Goal: Information Seeking & Learning: Learn about a topic

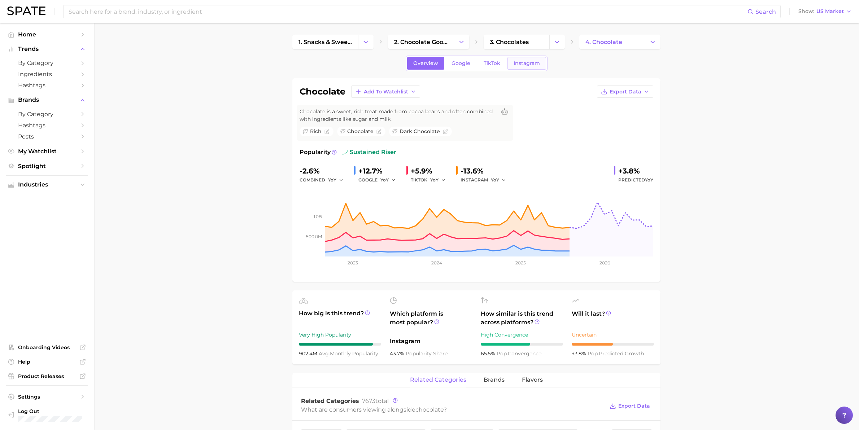
click at [537, 64] on span "Instagram" at bounding box center [527, 63] width 26 height 6
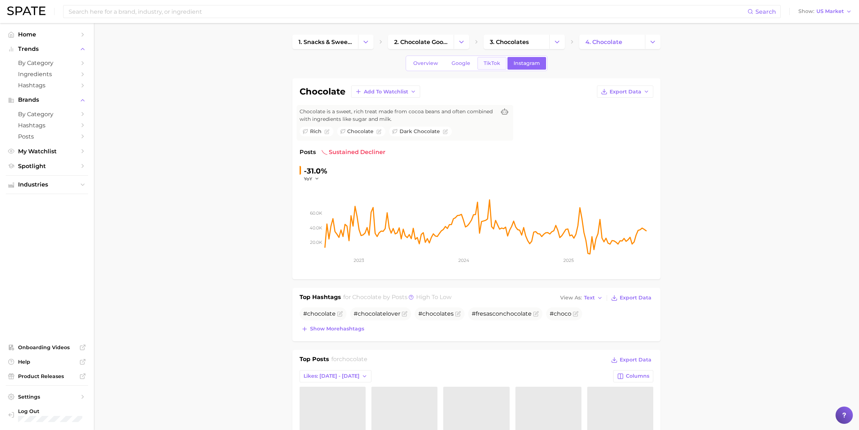
click at [486, 62] on span "TikTok" at bounding box center [492, 63] width 17 height 6
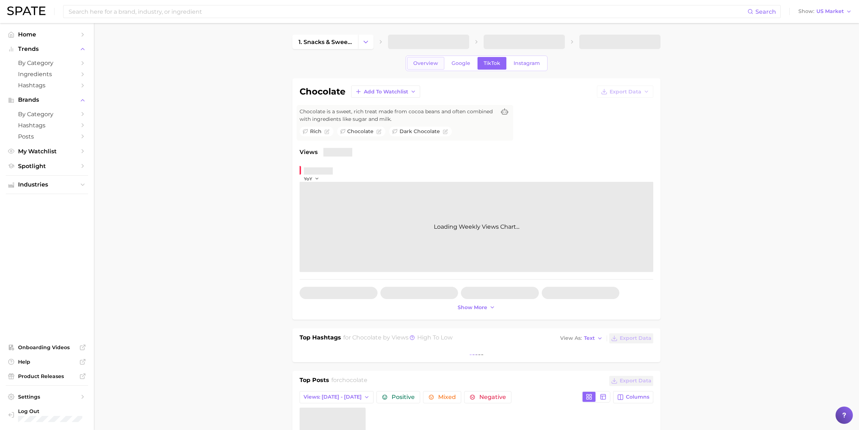
click at [430, 64] on span "Overview" at bounding box center [425, 63] width 25 height 6
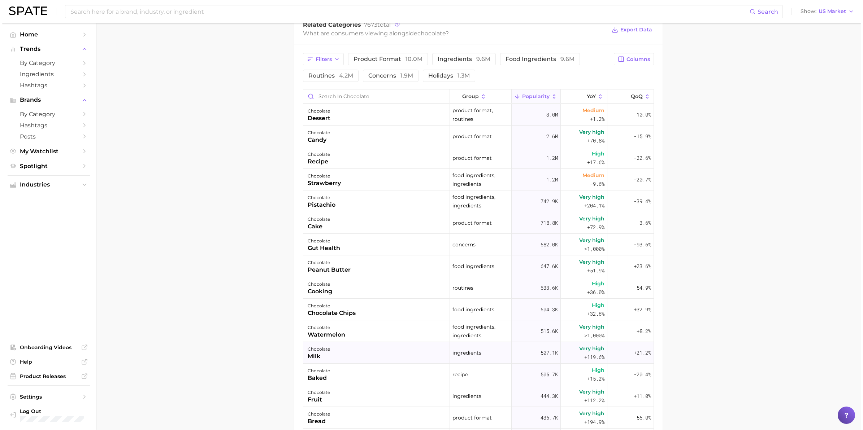
scroll to position [361, 0]
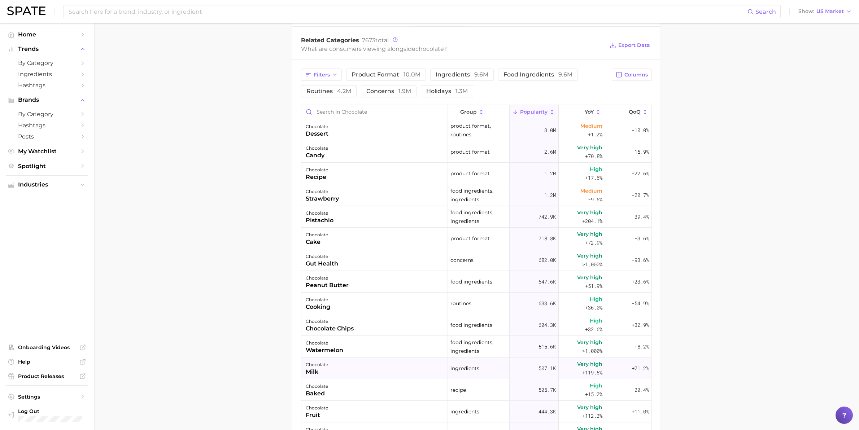
click at [394, 369] on div "chocolate milk" at bounding box center [375, 369] width 147 height 22
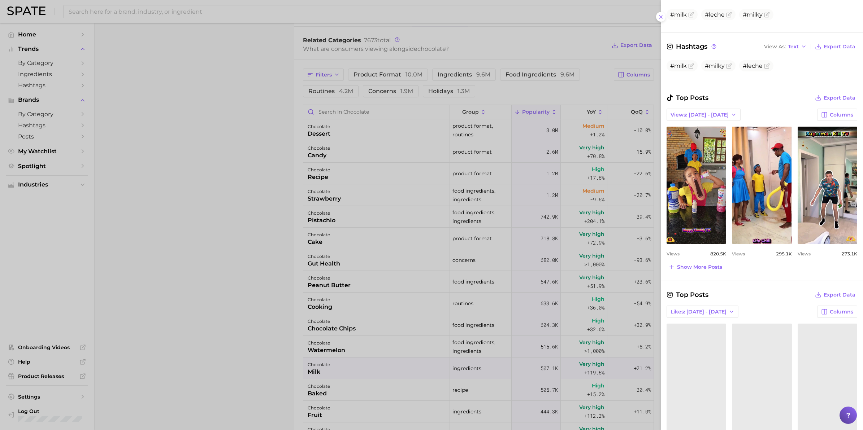
scroll to position [207, 0]
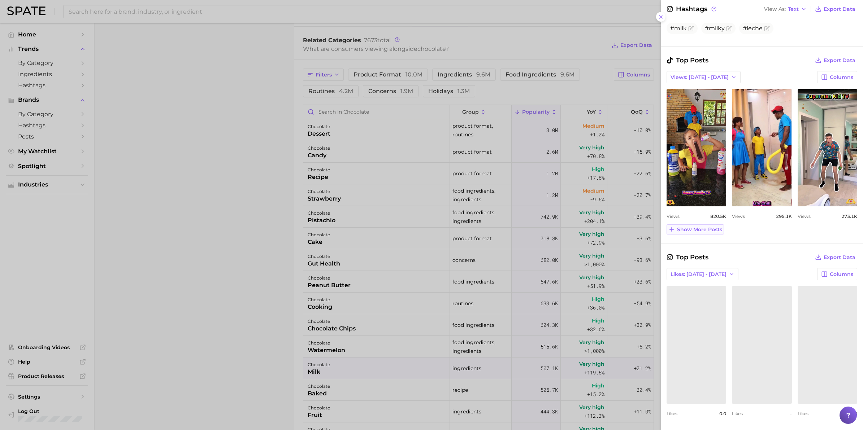
click at [705, 230] on span "Show more posts" at bounding box center [699, 230] width 45 height 6
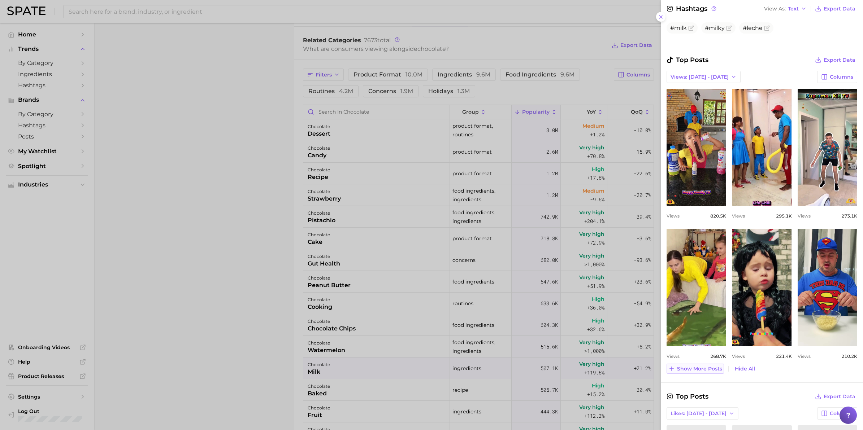
scroll to position [0, 0]
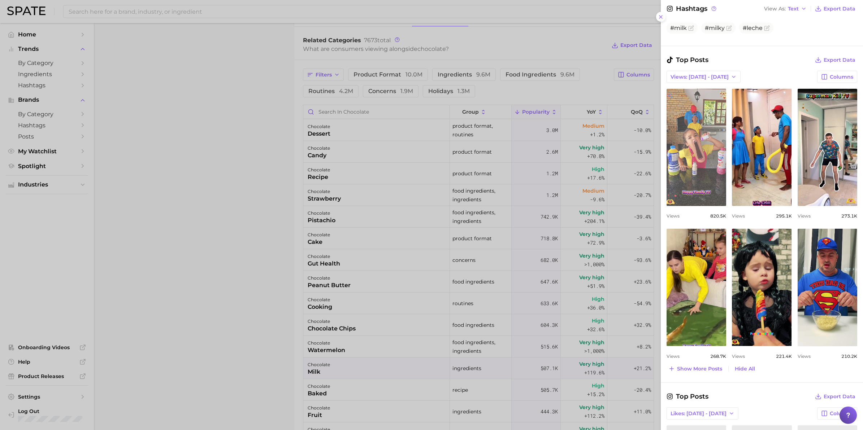
click at [704, 167] on link "view post on TikTok" at bounding box center [697, 147] width 60 height 117
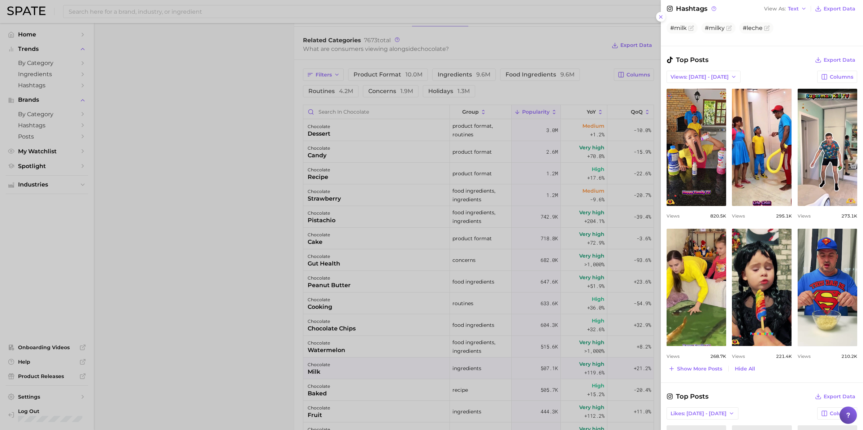
click at [238, 120] on div at bounding box center [431, 215] width 863 height 430
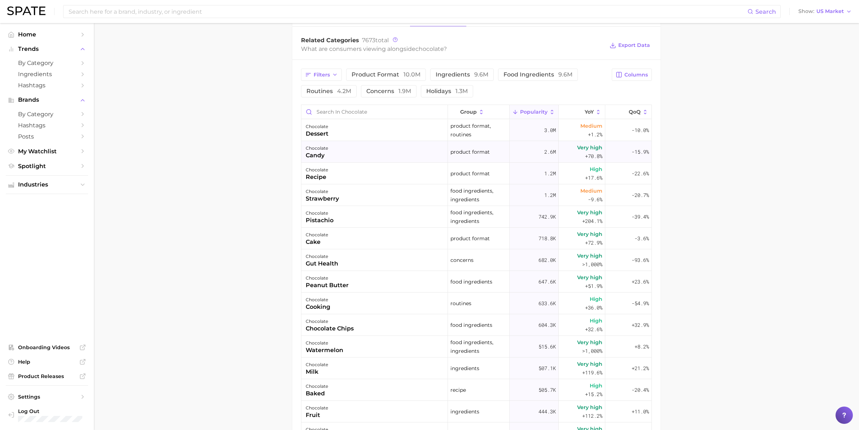
click at [318, 155] on div "candy" at bounding box center [317, 155] width 22 height 9
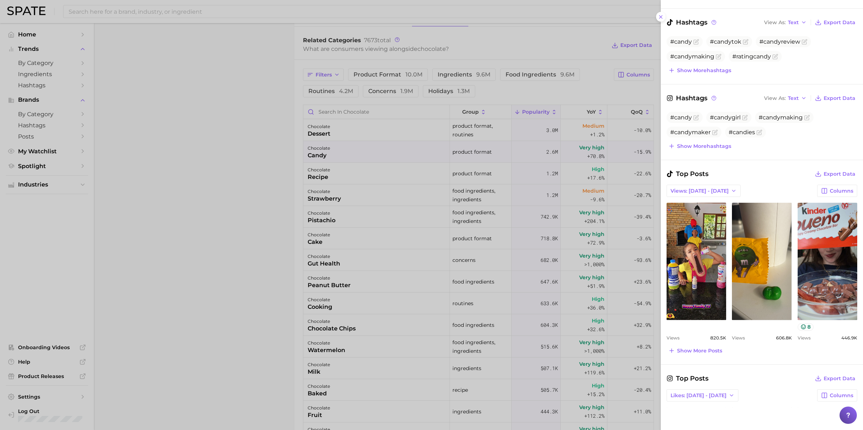
scroll to position [181, 0]
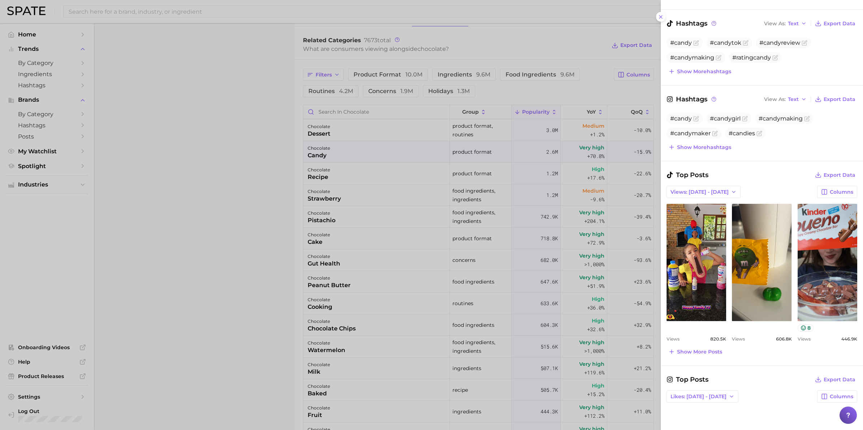
click at [325, 134] on div at bounding box center [431, 215] width 863 height 430
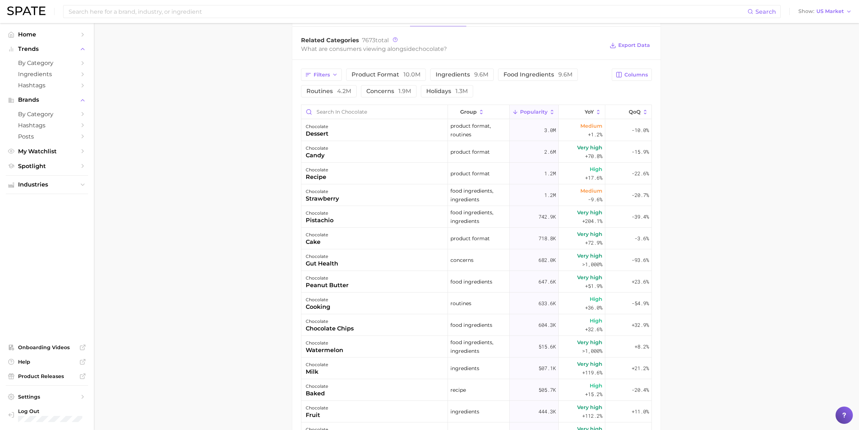
click at [325, 134] on div "dessert" at bounding box center [317, 134] width 23 height 9
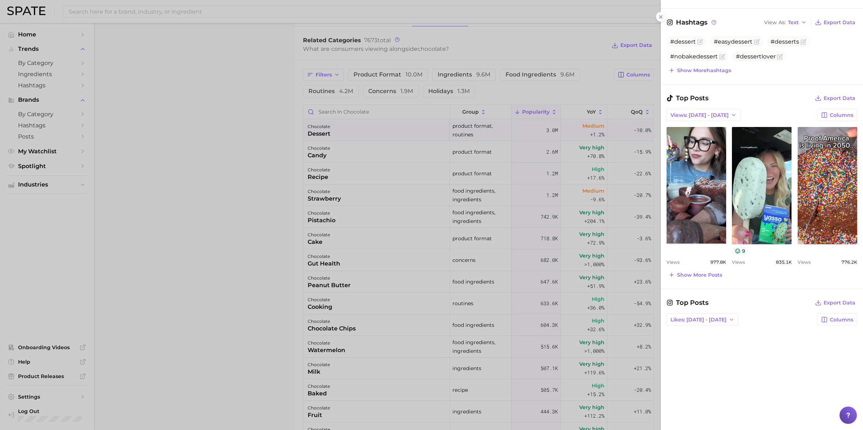
scroll to position [259, 0]
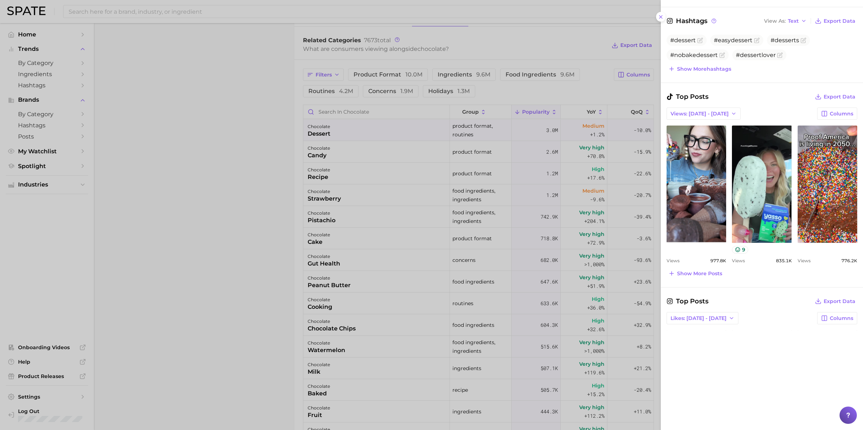
drag, startPoint x: 319, startPoint y: 154, endPoint x: 322, endPoint y: 158, distance: 5.4
click at [319, 154] on div at bounding box center [431, 215] width 863 height 430
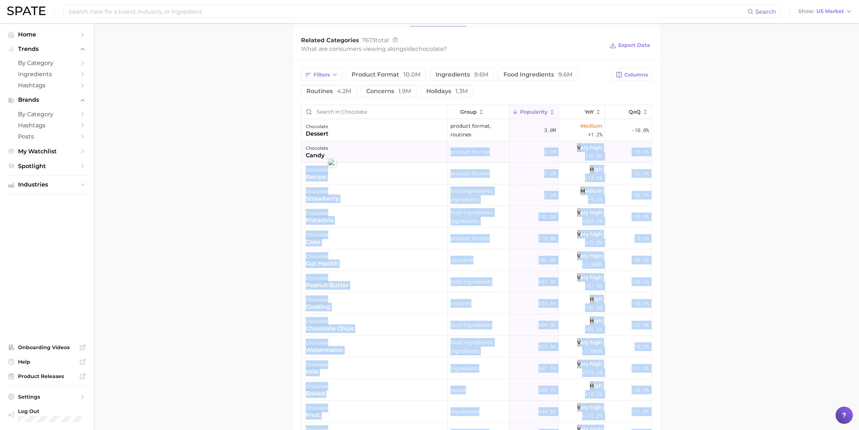
drag, startPoint x: 327, startPoint y: 158, endPoint x: 311, endPoint y: 155, distance: 16.3
click at [311, 154] on div "candy" at bounding box center [317, 155] width 22 height 9
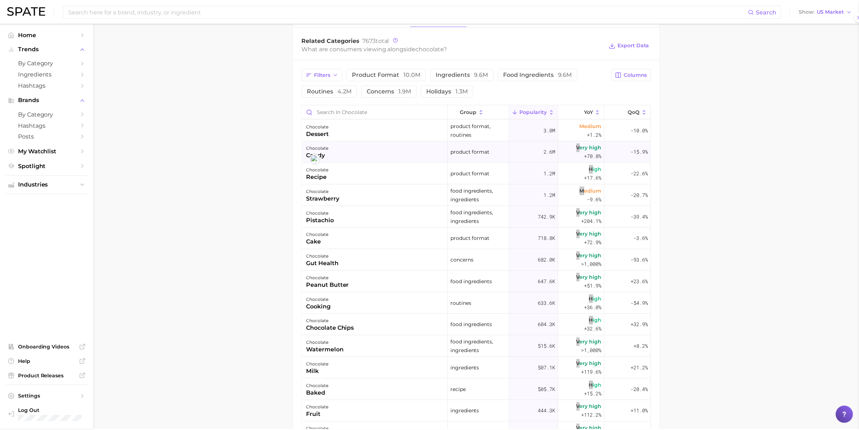
scroll to position [0, 0]
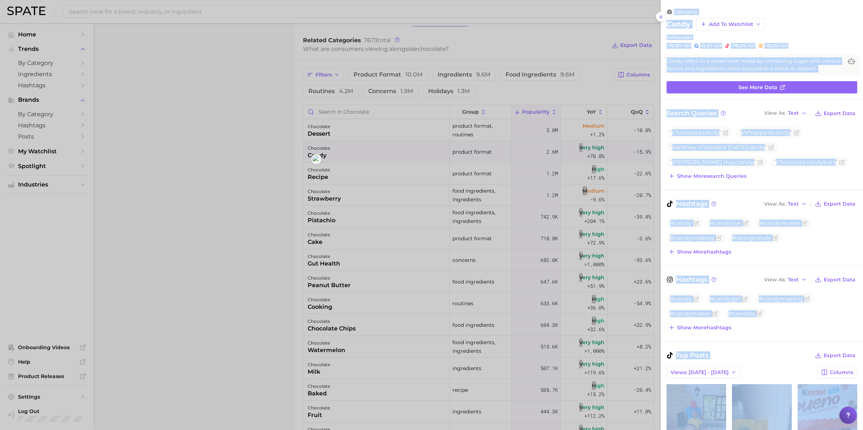
click at [221, 235] on div at bounding box center [431, 215] width 863 height 430
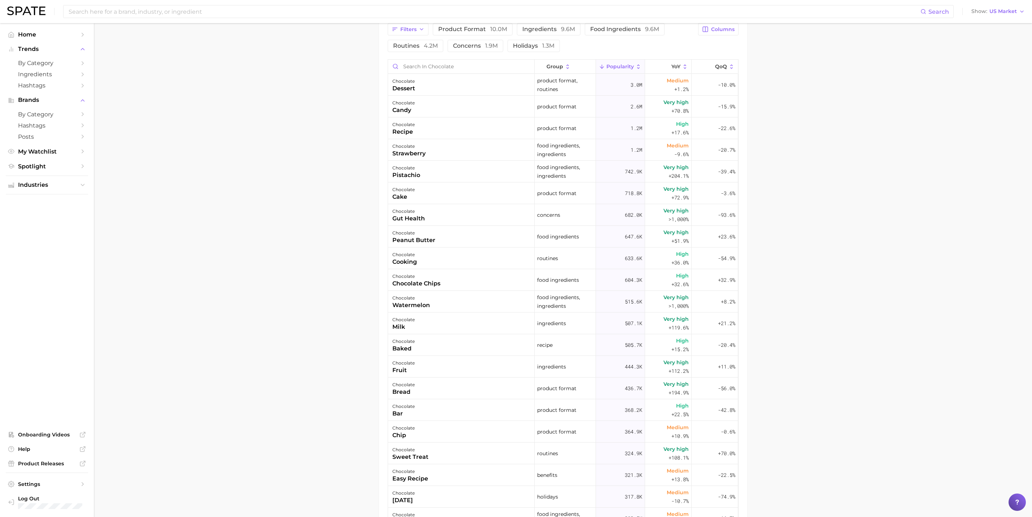
scroll to position [352, 0]
